Goal: Transaction & Acquisition: Purchase product/service

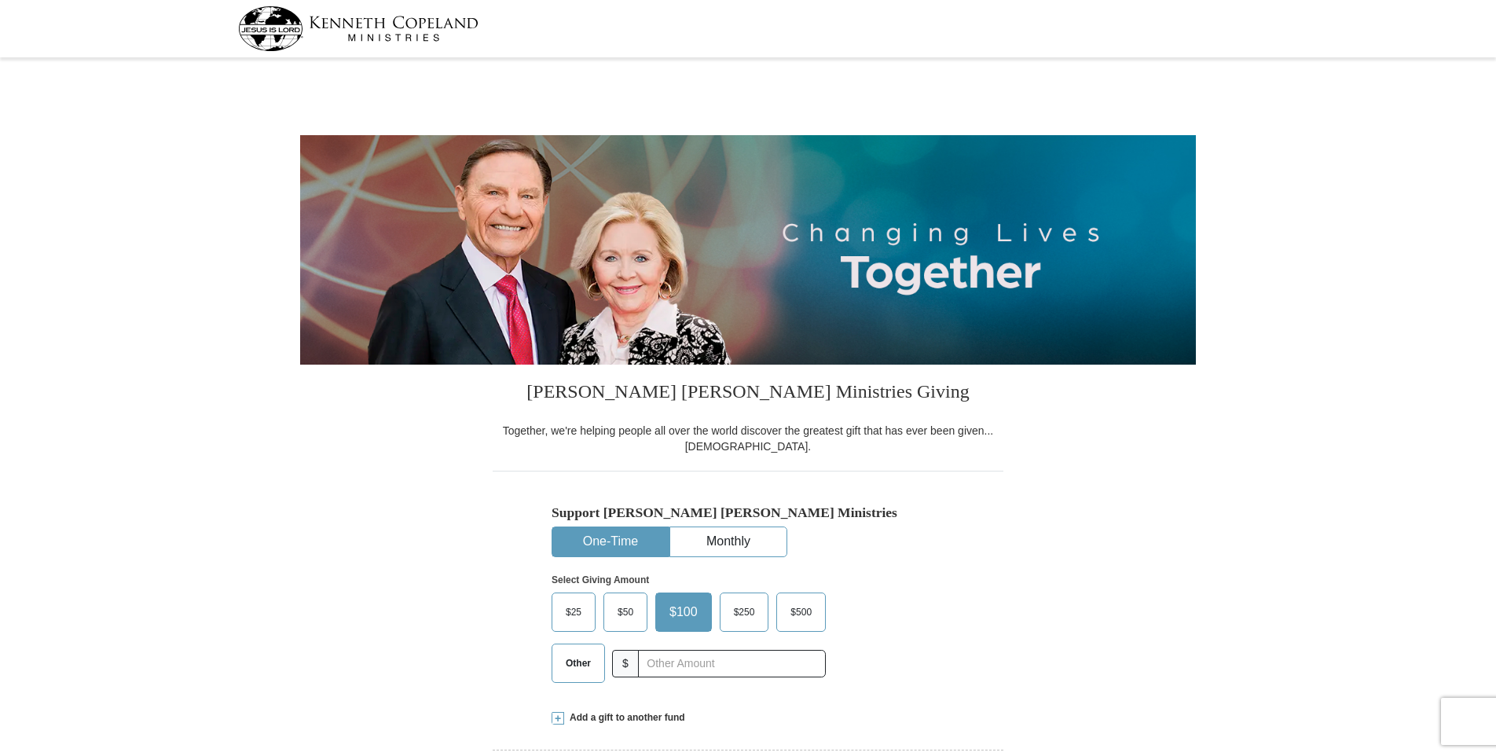
select select "VA"
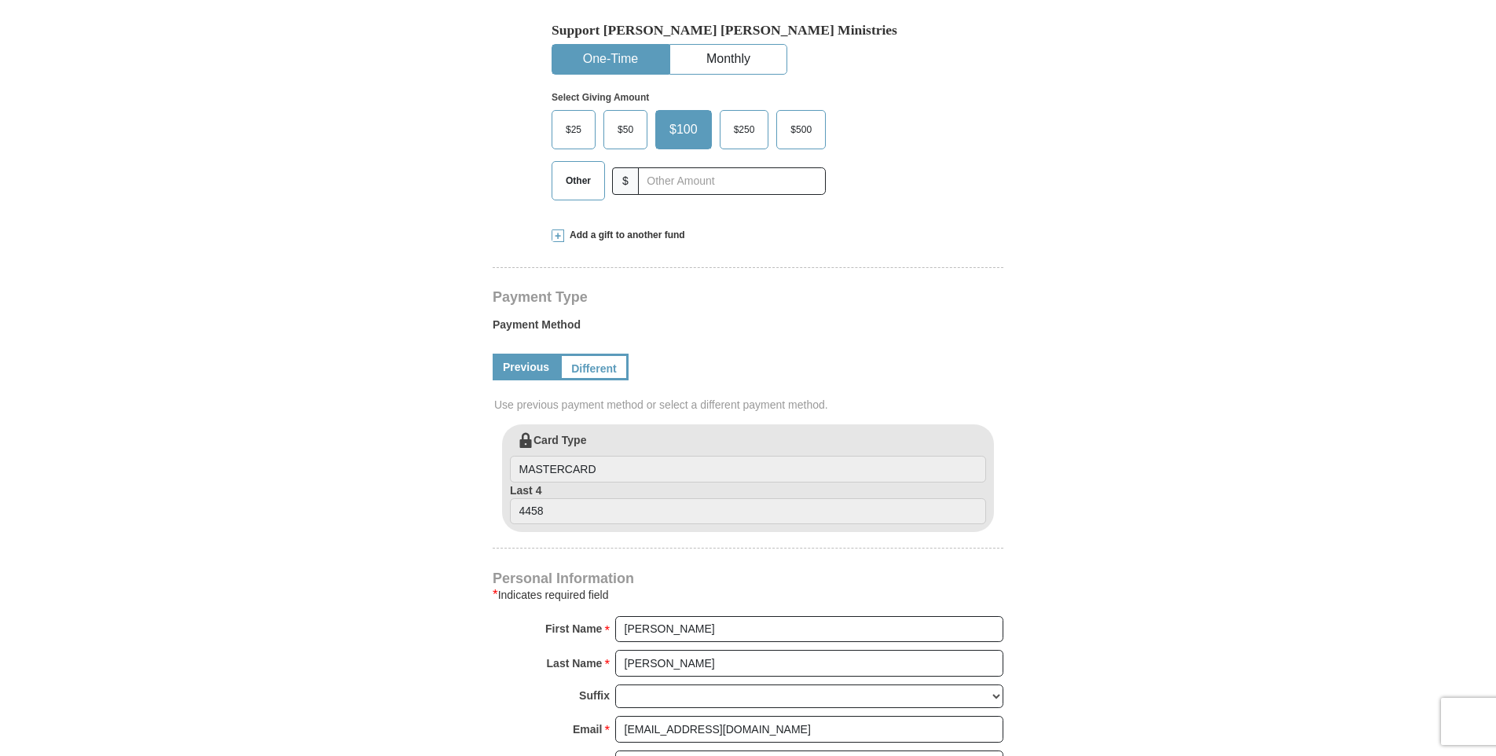
scroll to position [393, 0]
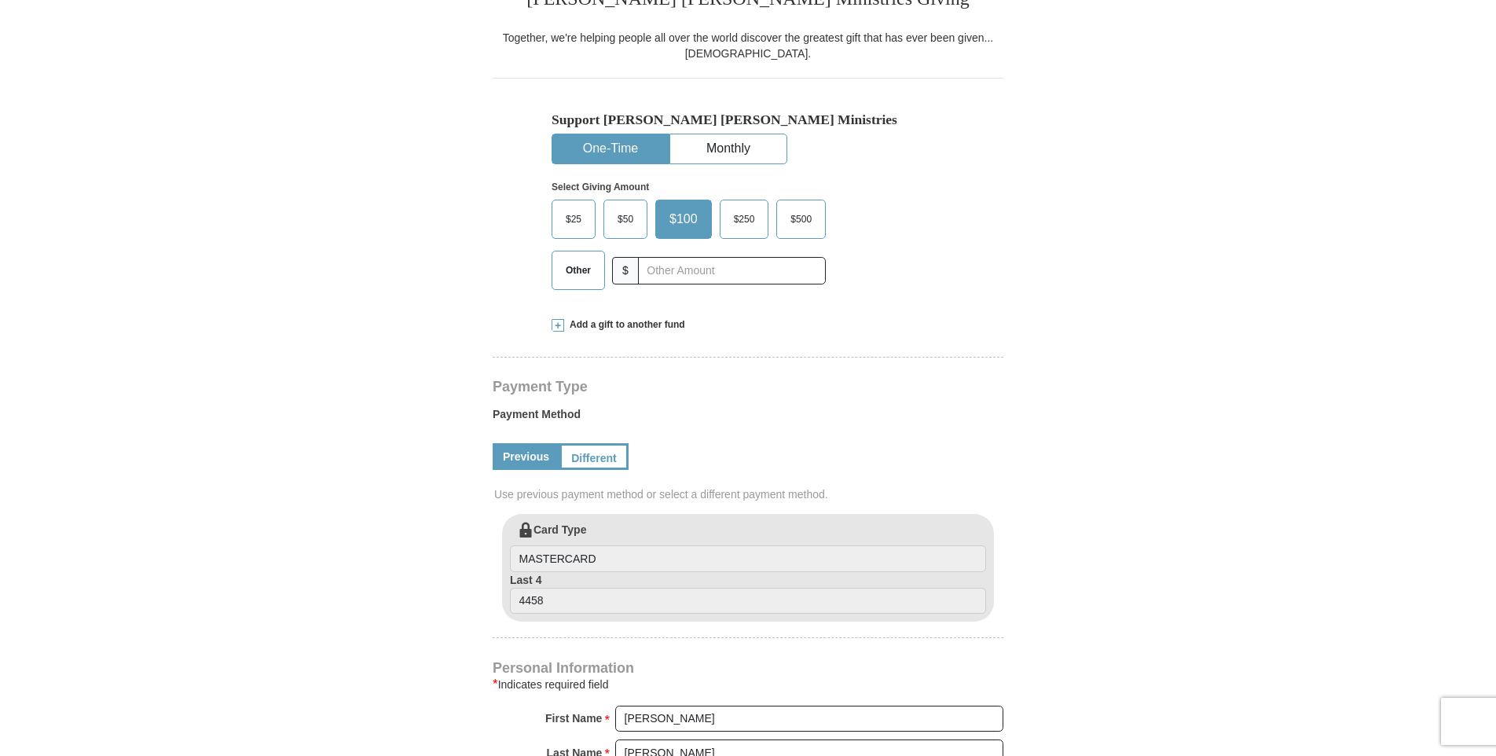
click at [600, 143] on button "One-Time" at bounding box center [610, 148] width 116 height 29
click at [666, 273] on input "text" at bounding box center [731, 271] width 174 height 28
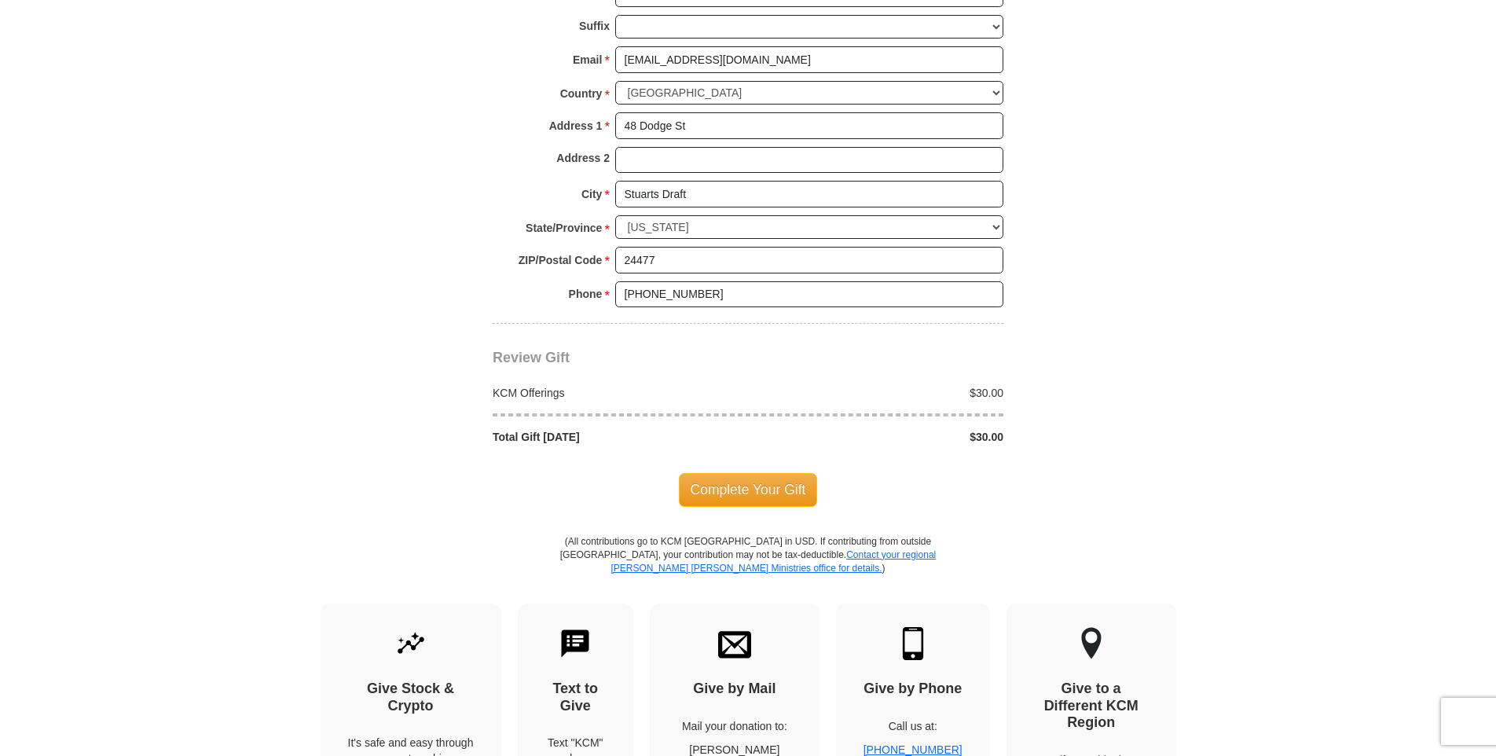
scroll to position [1179, 0]
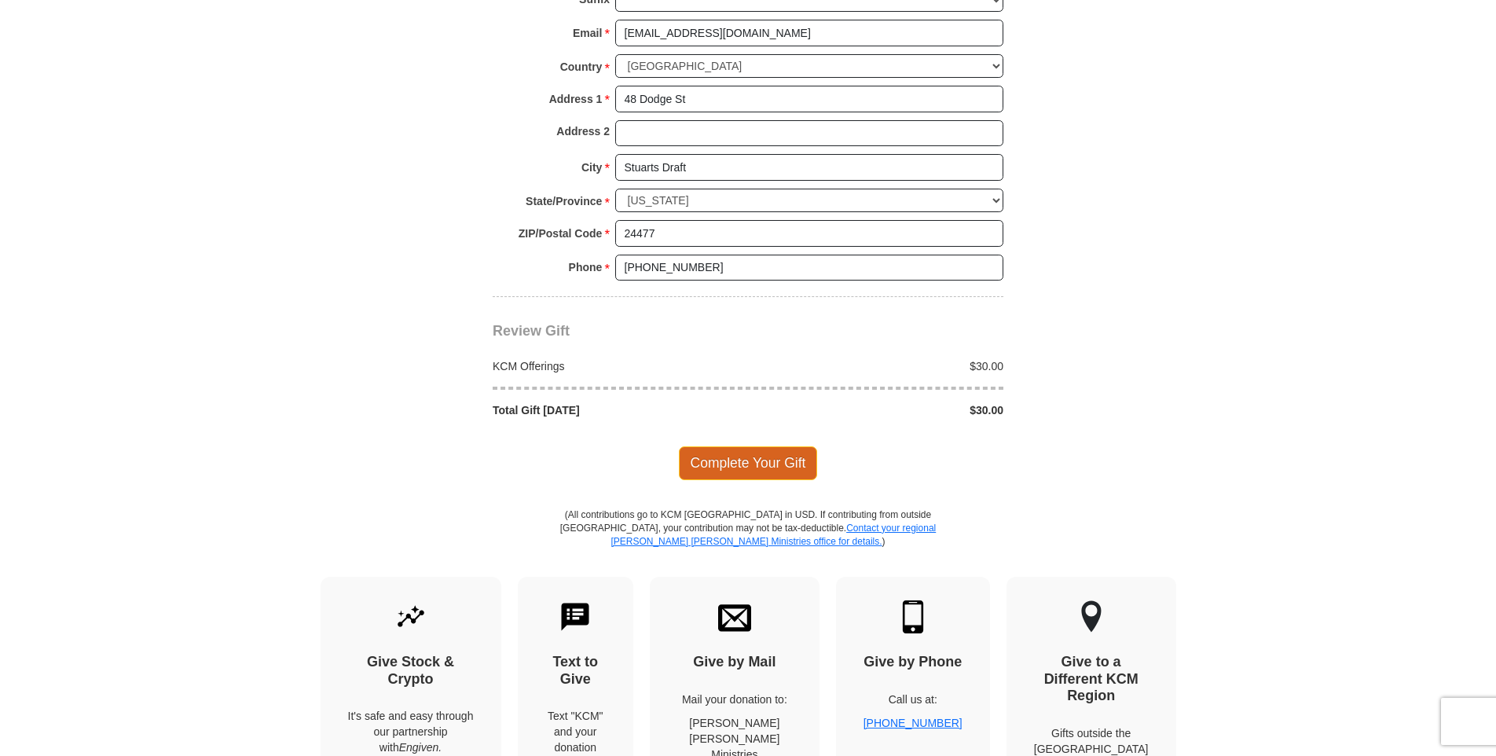
type input "30.00"
click at [779, 463] on span "Complete Your Gift" at bounding box center [748, 462] width 139 height 33
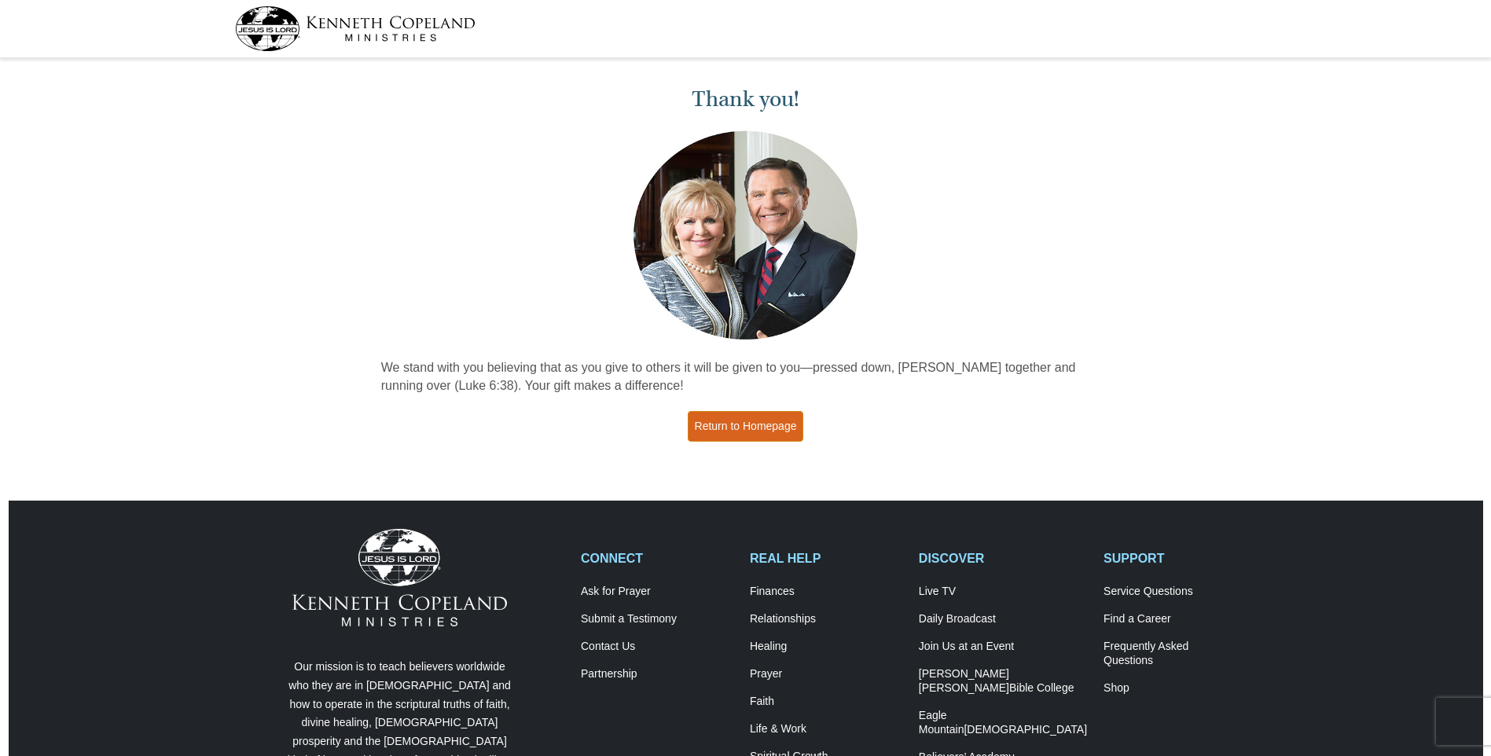
click at [748, 420] on link "Return to Homepage" at bounding box center [746, 426] width 116 height 31
